Goal: Feedback & Contribution: Contribute content

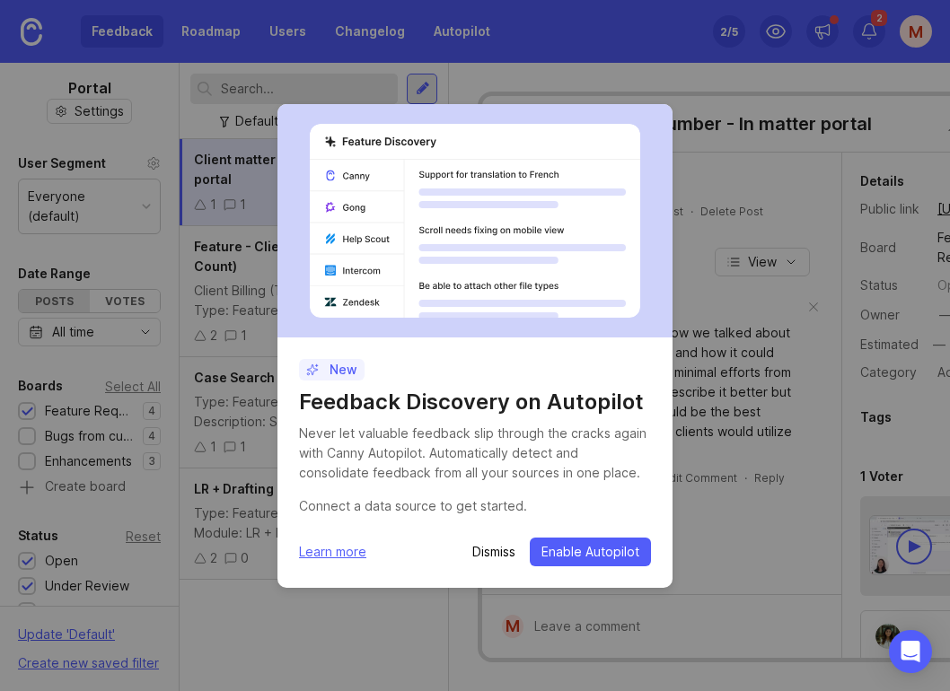
click at [497, 546] on p "Dismiss" at bounding box center [493, 552] width 43 height 18
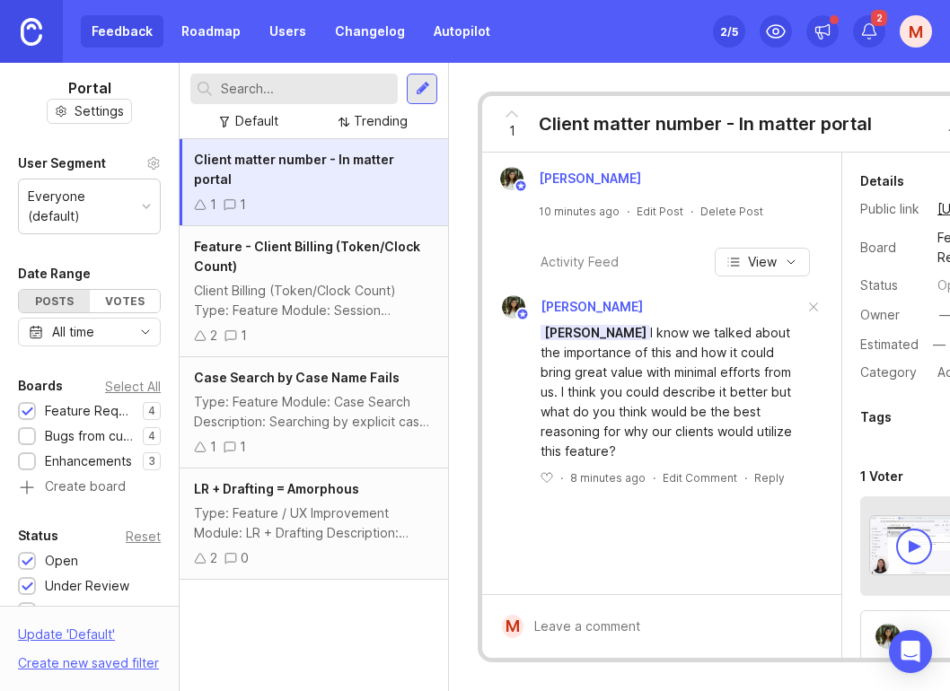
click at [607, 610] on div at bounding box center [674, 627] width 302 height 34
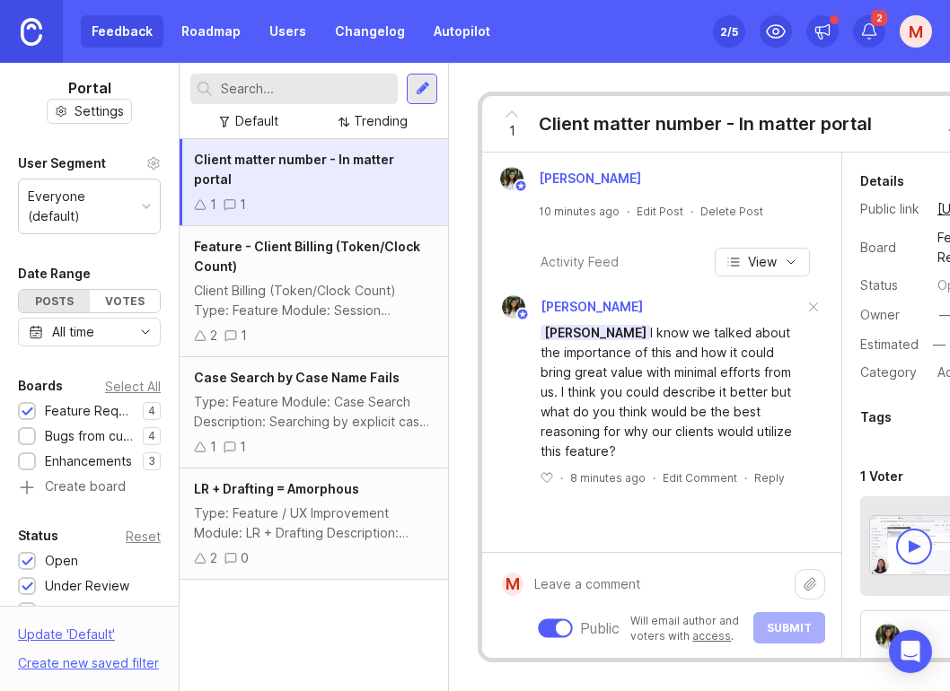
click at [557, 567] on textarea at bounding box center [658, 584] width 271 height 34
type textarea "c"
drag, startPoint x: 596, startPoint y: 562, endPoint x: 509, endPoint y: 560, distance: 87.1
click at [509, 560] on form "M cLIENT cLIENT Public Will email author and voters with access . Submit" at bounding box center [661, 605] width 359 height 106
click at [602, 567] on textarea "cLIENT" at bounding box center [658, 584] width 271 height 34
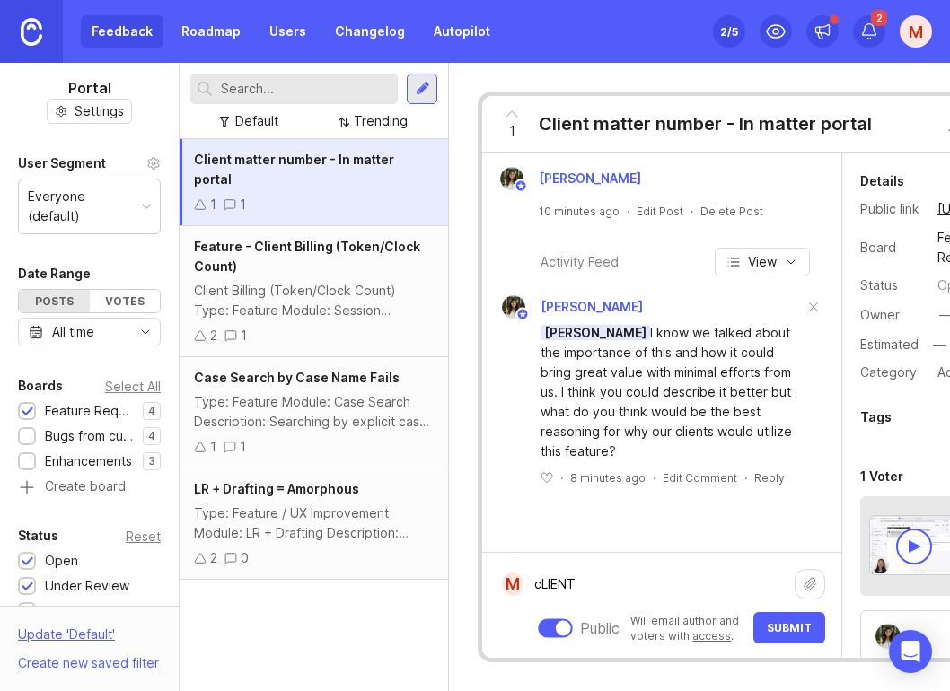
drag, startPoint x: 602, startPoint y: 558, endPoint x: 531, endPoint y: 547, distance: 72.8
click at [531, 567] on textarea "cLIENT" at bounding box center [658, 584] width 271 height 34
drag, startPoint x: 605, startPoint y: 454, endPoint x: 630, endPoint y: 336, distance: 121.1
click at [630, 336] on div "[PERSON_NAME] I know we talked about the importance of this and how it could br…" at bounding box center [671, 392] width 263 height 138
copy div "I know we talked about the importance of this and how it could bring great valu…"
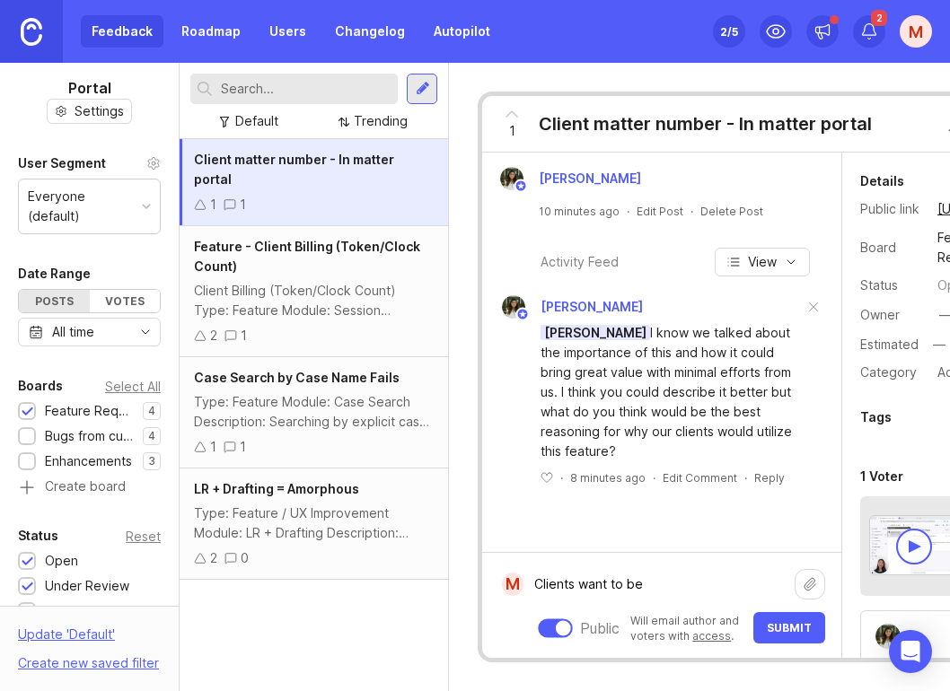
drag, startPoint x: 668, startPoint y: 566, endPoint x: 519, endPoint y: 561, distance: 149.1
click at [519, 561] on form "M Clients want to be Clients want to be Public Will email author and voters wit…" at bounding box center [661, 605] width 359 height 106
drag, startPoint x: 639, startPoint y: 557, endPoint x: 540, endPoint y: 526, distance: 103.4
click at [540, 548] on textarea "A client matter number feature provides lawyers with" at bounding box center [658, 575] width 271 height 54
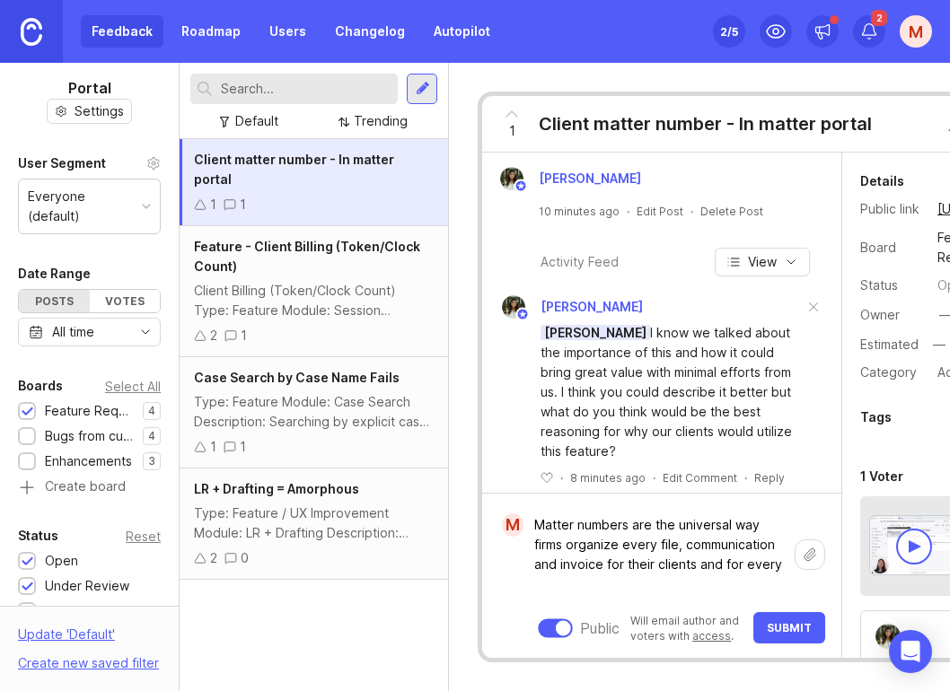
drag, startPoint x: 777, startPoint y: 552, endPoint x: 699, endPoint y: 542, distance: 77.8
click at [699, 542] on textarea "Matter numbers are the universal way firms organize every file, communication a…" at bounding box center [658, 554] width 271 height 93
click at [600, 539] on textarea "Matter numbers are the universal way firms organize every file, communication a…" at bounding box center [658, 554] width 271 height 93
click at [632, 519] on textarea "Matter numbers are the universal way firms organize every file, communication a…" at bounding box center [658, 554] width 271 height 93
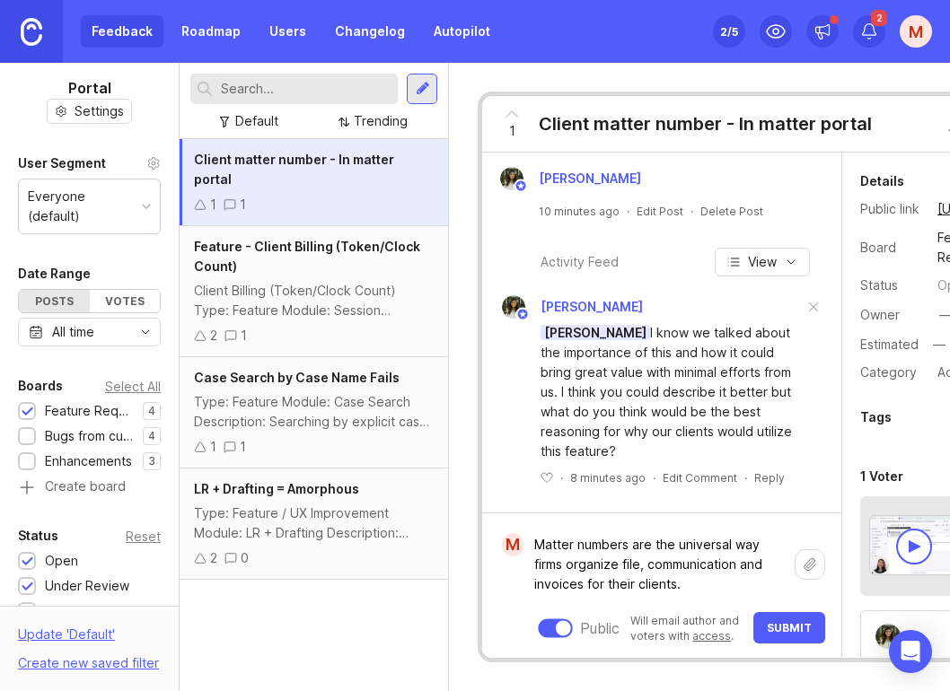
click at [640, 546] on textarea "Matter numbers are the universal way firms organize file, communication and inv…" at bounding box center [658, 565] width 271 height 74
click at [700, 562] on textarea "Matter numbers are the universal way firms organize files, communication and in…" at bounding box center [658, 565] width 271 height 74
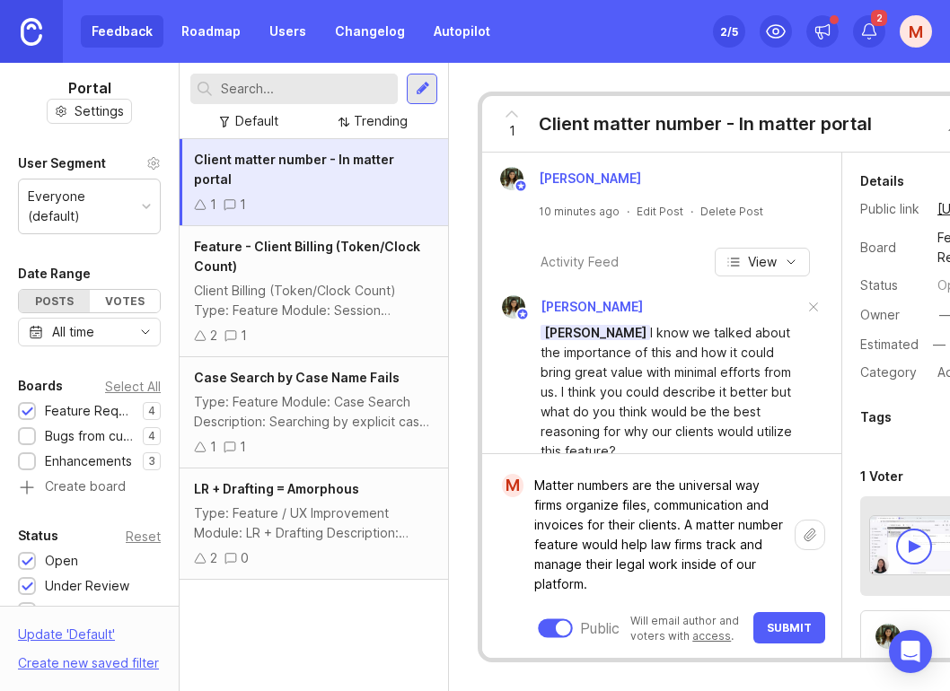
type textarea "Matter numbers are the universal way firms organize files, communication and in…"
click at [798, 621] on span "Submit" at bounding box center [789, 627] width 45 height 13
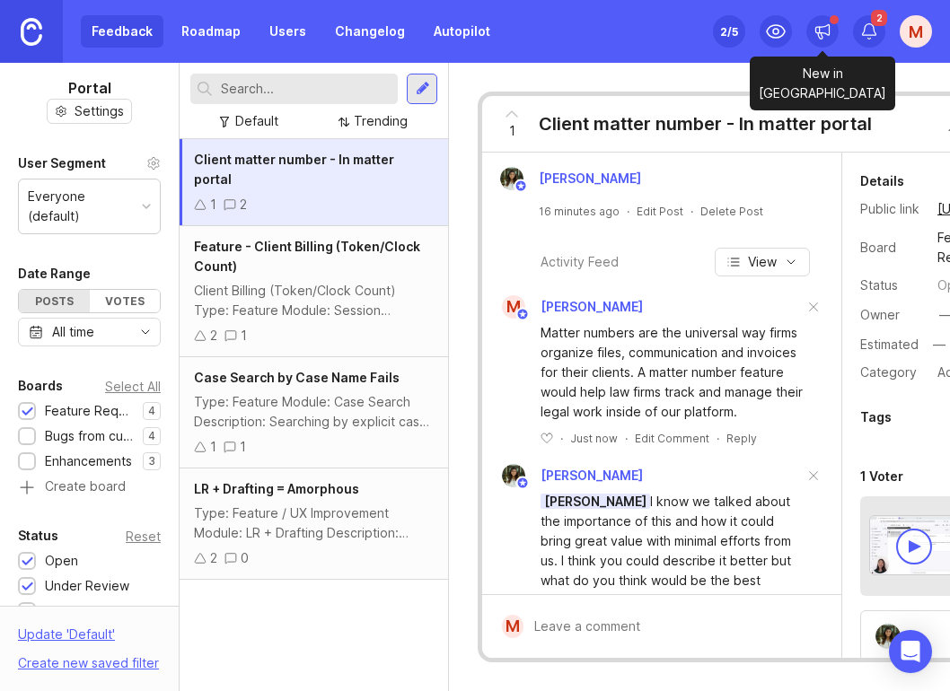
click at [827, 34] on icon at bounding box center [822, 30] width 13 height 11
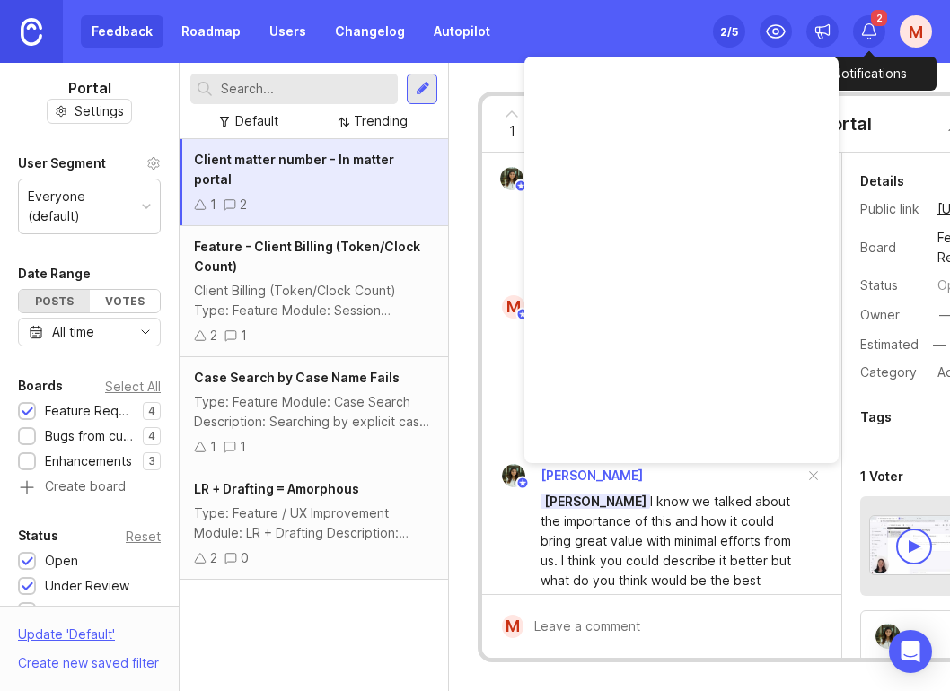
click at [872, 26] on icon at bounding box center [869, 31] width 18 height 18
